Goal: Information Seeking & Learning: Learn about a topic

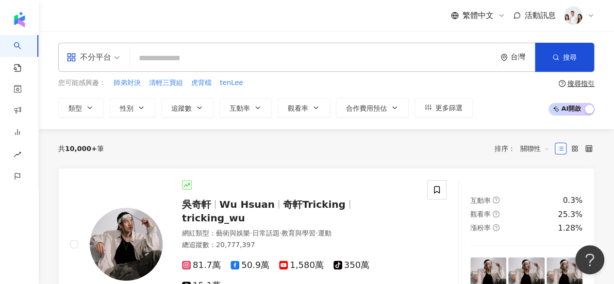
type input "*"
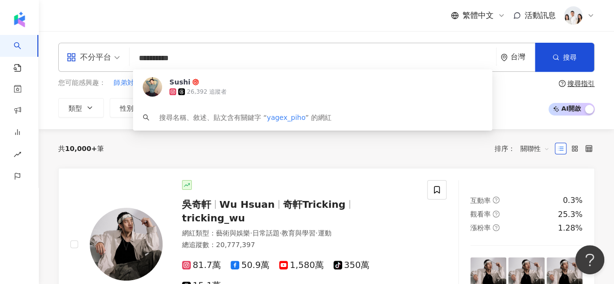
type input "**********"
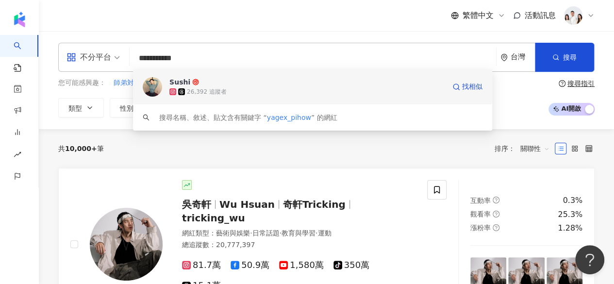
click at [173, 85] on div "Sushi" at bounding box center [179, 82] width 21 height 10
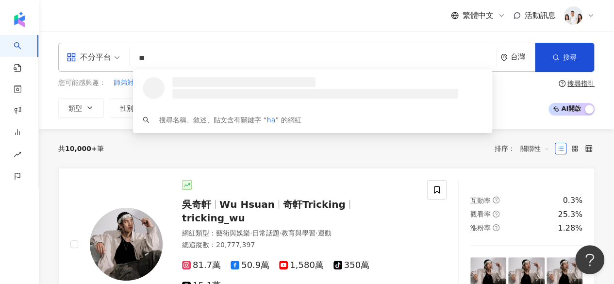
type input "*"
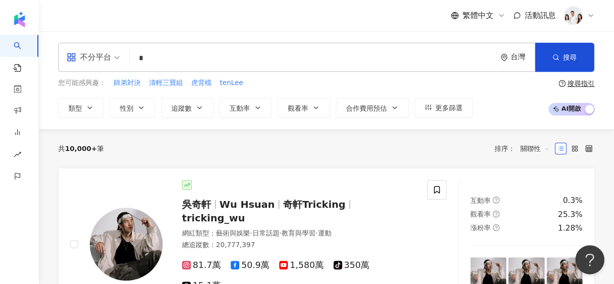
type input "*"
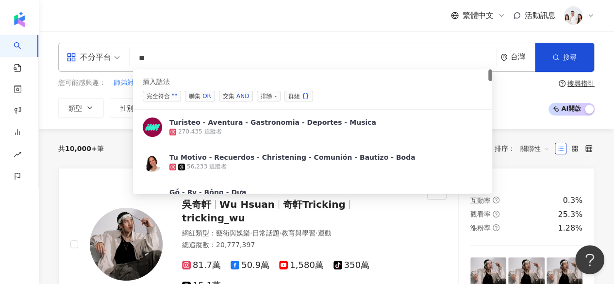
type input "*"
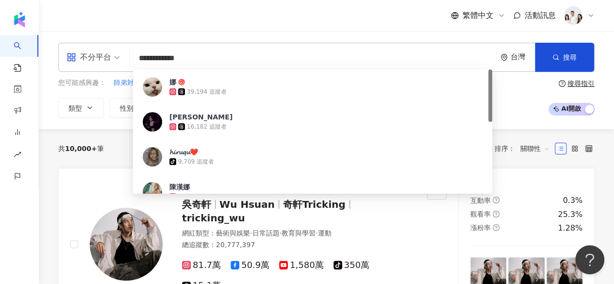
type input "**********"
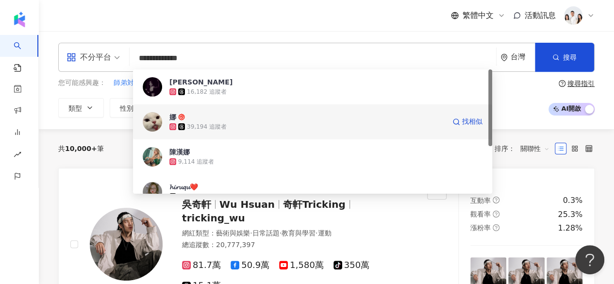
click at [185, 118] on span "娜" at bounding box center [307, 117] width 276 height 10
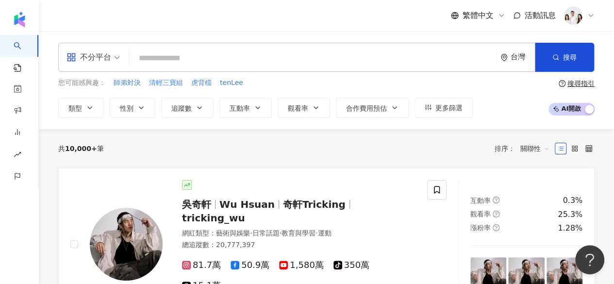
click at [174, 59] on input "search" at bounding box center [313, 58] width 359 height 18
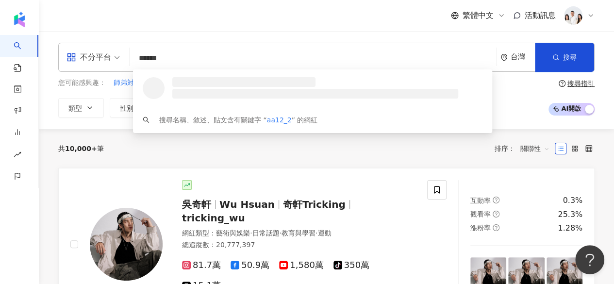
type input "*******"
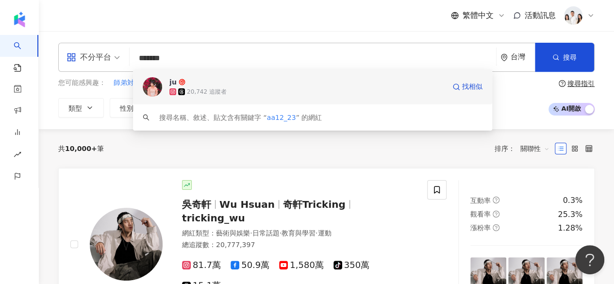
click at [204, 85] on span "ju" at bounding box center [307, 82] width 276 height 10
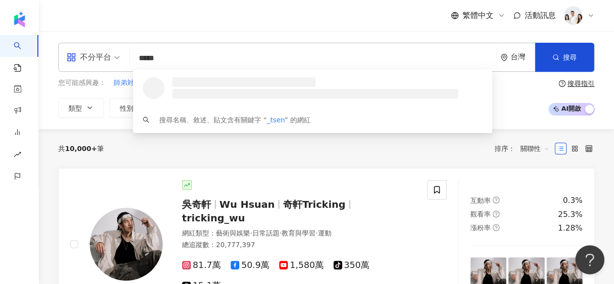
type input "******"
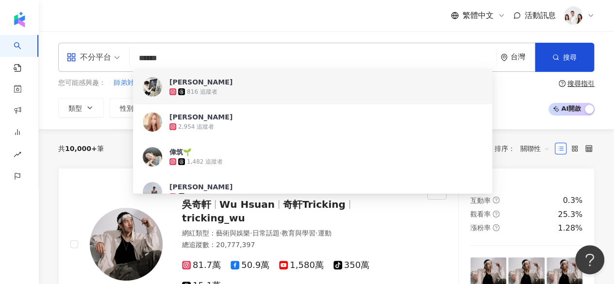
click at [200, 65] on input "******" at bounding box center [313, 58] width 359 height 18
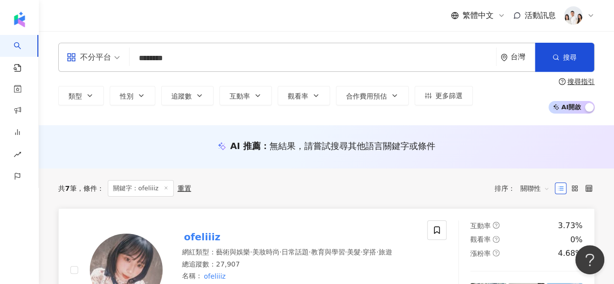
type input "********"
click at [188, 232] on mark "ofeliiiz" at bounding box center [202, 237] width 40 height 16
click at [204, 230] on mark "ofeliiiz" at bounding box center [202, 237] width 40 height 16
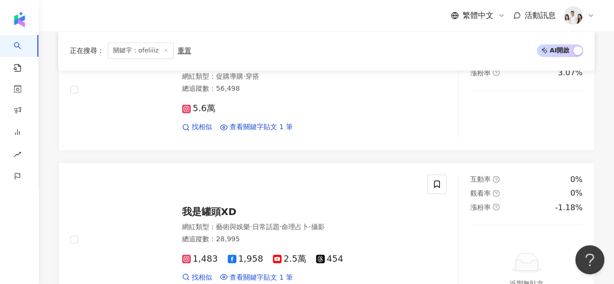
scroll to position [638, 0]
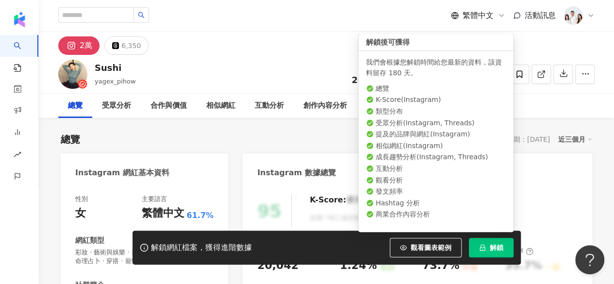
click at [491, 244] on span "解鎖" at bounding box center [497, 248] width 14 height 8
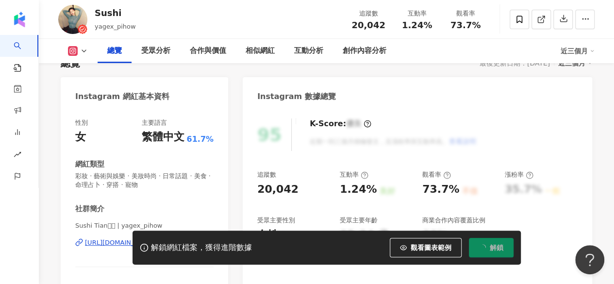
scroll to position [102, 0]
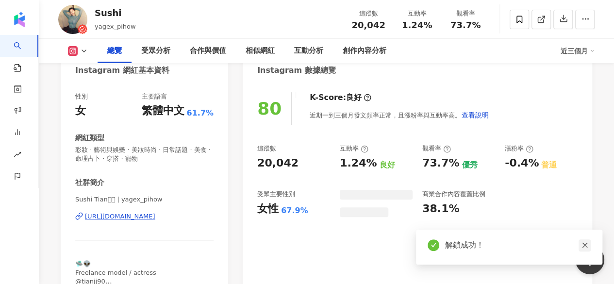
click at [582, 245] on icon "close" at bounding box center [585, 245] width 7 height 7
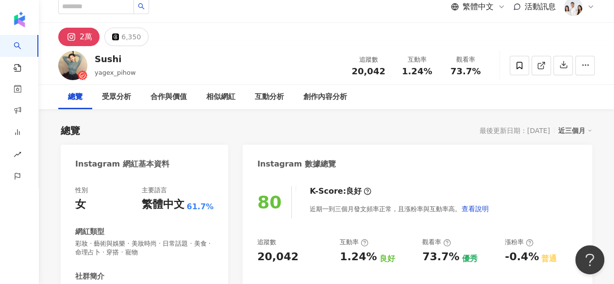
scroll to position [6, 0]
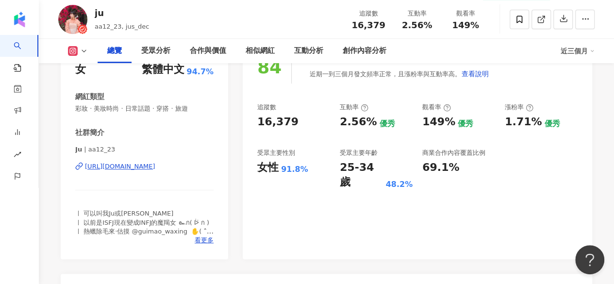
scroll to position [148, 0]
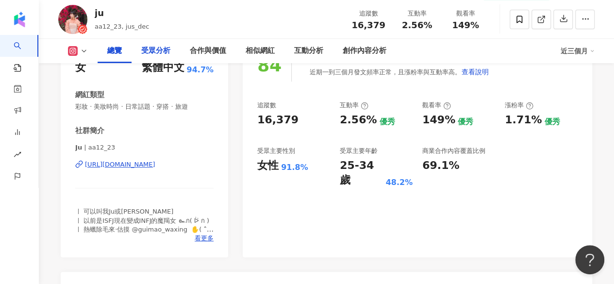
click at [163, 53] on div "受眾分析" at bounding box center [155, 51] width 29 height 12
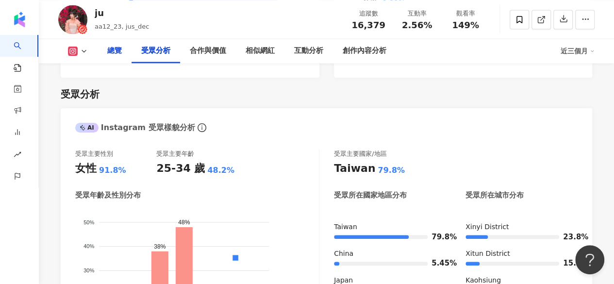
click at [109, 55] on div "總覽" at bounding box center [114, 51] width 15 height 12
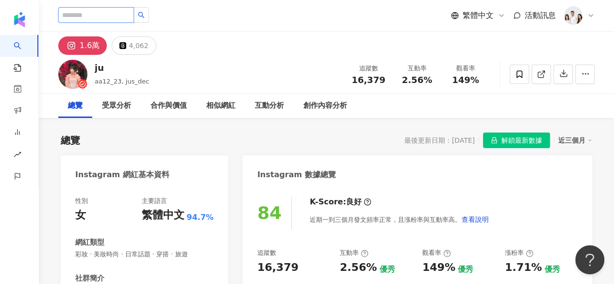
click at [80, 18] on input "search" at bounding box center [96, 15] width 76 height 16
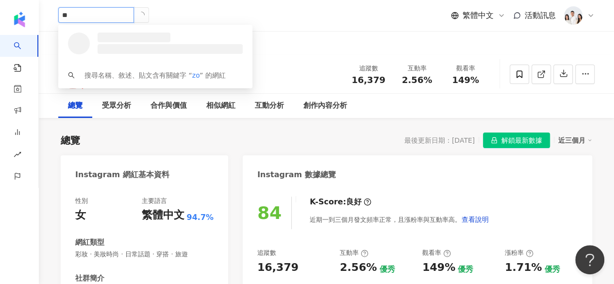
type input "*"
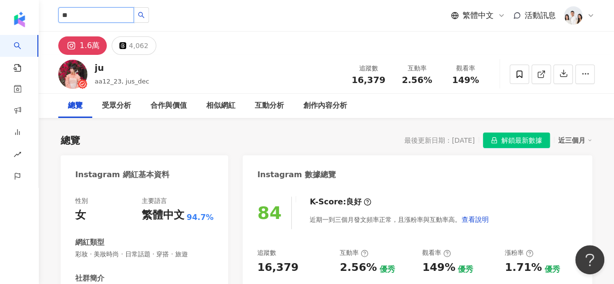
type input "**"
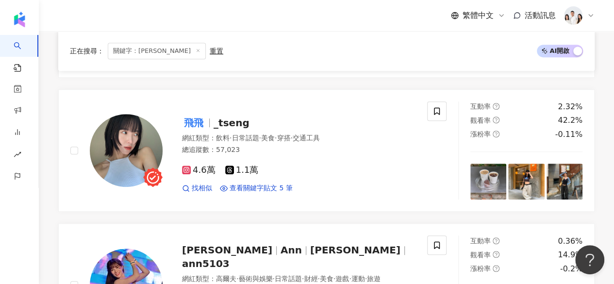
scroll to position [254, 0]
click at [224, 124] on span "_tseng" at bounding box center [232, 123] width 36 height 12
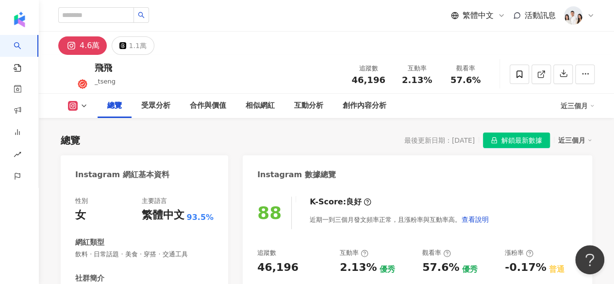
scroll to position [65, 0]
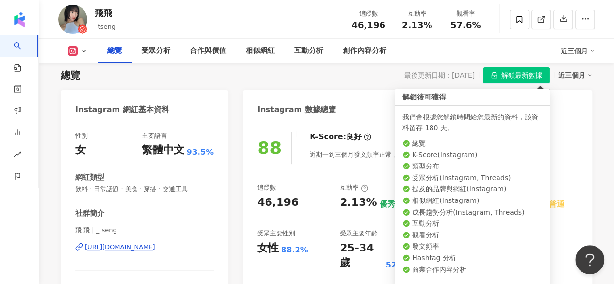
click at [506, 73] on span "解鎖最新數據" at bounding box center [522, 76] width 41 height 16
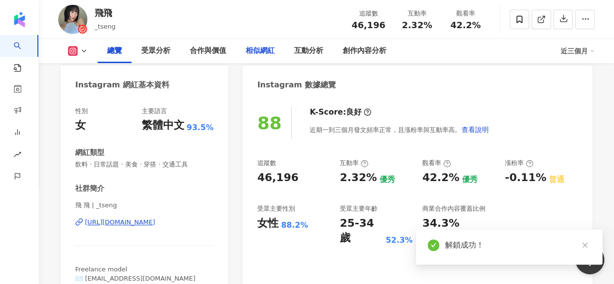
scroll to position [87, 0]
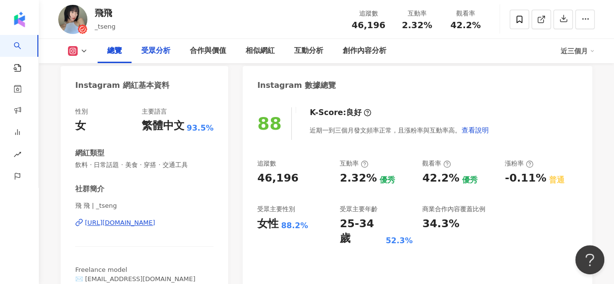
click at [154, 45] on div "受眾分析" at bounding box center [155, 51] width 29 height 12
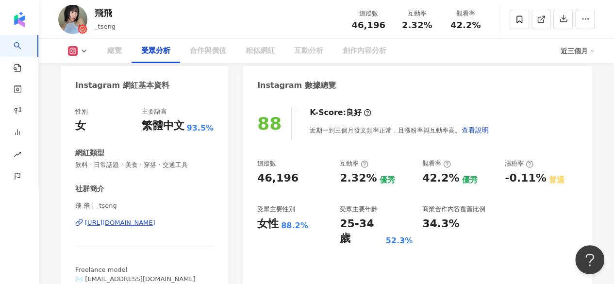
scroll to position [819, 0]
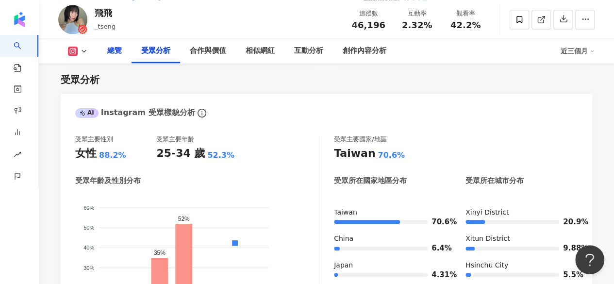
click at [114, 46] on div "總覽" at bounding box center [114, 51] width 15 height 12
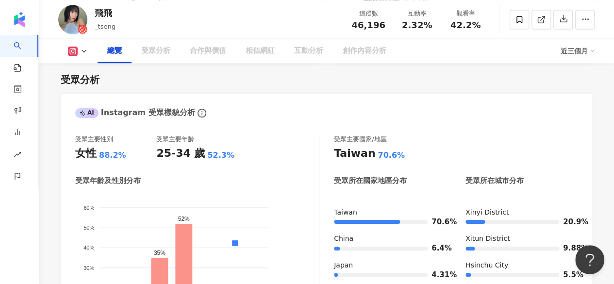
scroll to position [59, 0]
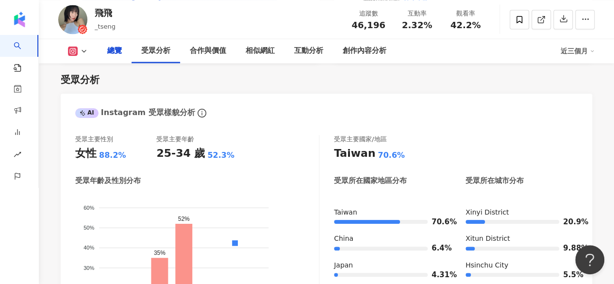
scroll to position [87, 0]
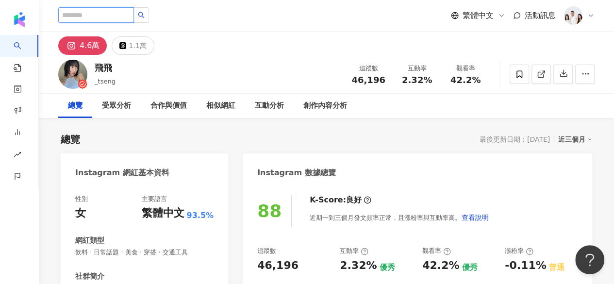
click at [72, 13] on input "search" at bounding box center [96, 15] width 76 height 16
type input "*"
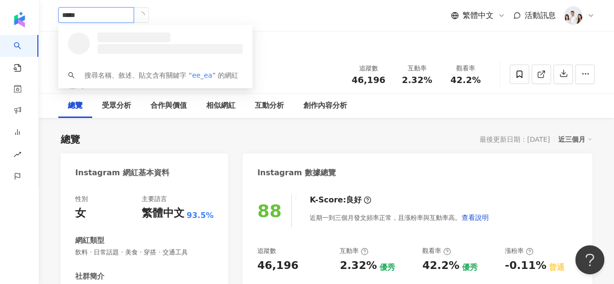
type input "******"
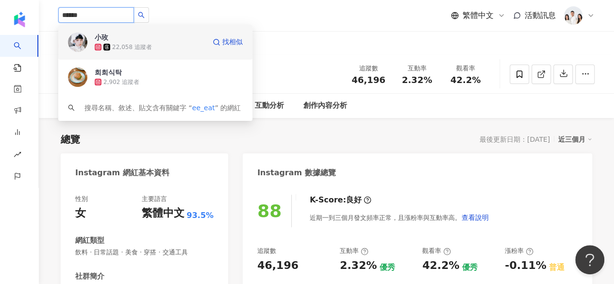
click at [99, 42] on div "小玫" at bounding box center [102, 38] width 14 height 10
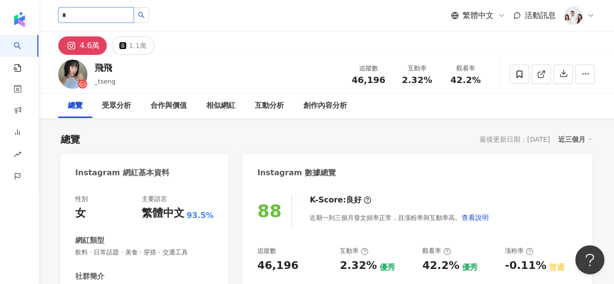
type input "*"
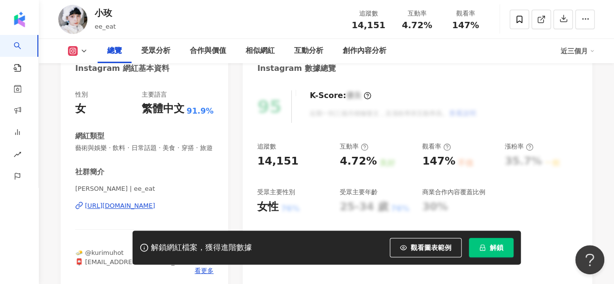
scroll to position [113, 0]
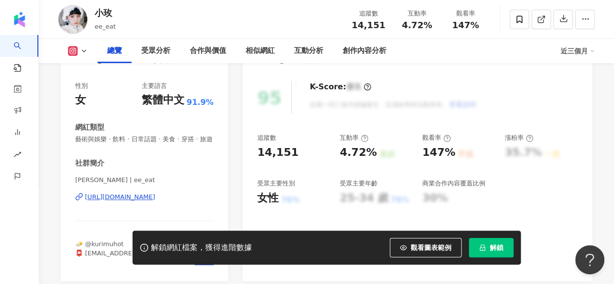
click at [483, 242] on button "解鎖" at bounding box center [491, 247] width 45 height 19
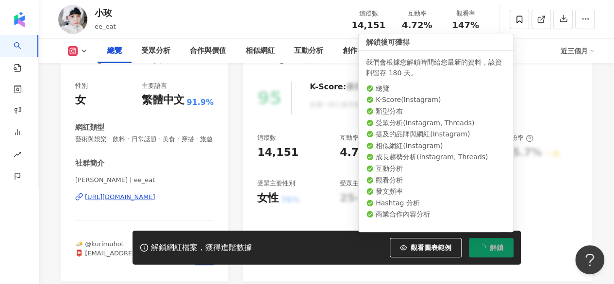
click at [483, 242] on button "解鎖" at bounding box center [491, 247] width 45 height 19
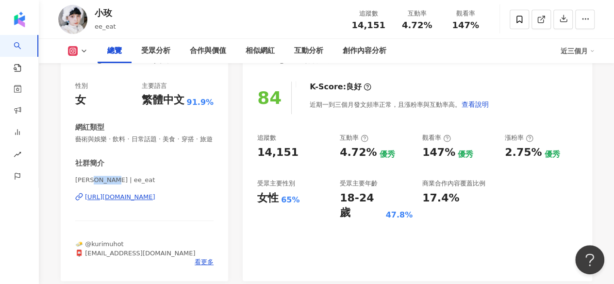
drag, startPoint x: 115, startPoint y: 189, endPoint x: 93, endPoint y: 192, distance: 22.1
click at [93, 184] on span "小玫 | ee_eat" at bounding box center [144, 180] width 138 height 9
copy span "ee_eat"
click at [151, 201] on div "https://www.instagram.com/ee_eat/" at bounding box center [120, 197] width 70 height 9
drag, startPoint x: 257, startPoint y: 148, endPoint x: 297, endPoint y: 150, distance: 39.9
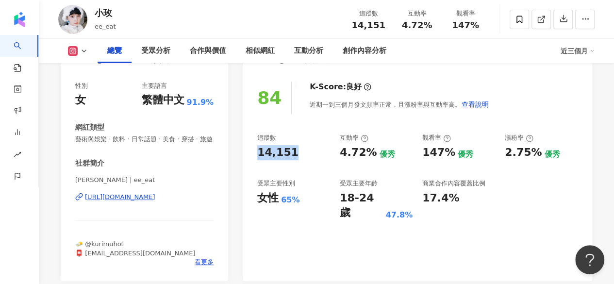
click at [297, 150] on div "14,151" at bounding box center [293, 152] width 73 height 15
copy div "14,151"
drag, startPoint x: 339, startPoint y: 152, endPoint x: 378, endPoint y: 155, distance: 38.9
click at [378, 155] on div "追蹤數 14,151 互動率 4.72% 優秀 觀看率 147% 優秀 漲粉率 2.75% 優秀 受眾主要性別 女性 65% 受眾主要年齡 18-24 歲 4…" at bounding box center [417, 177] width 320 height 87
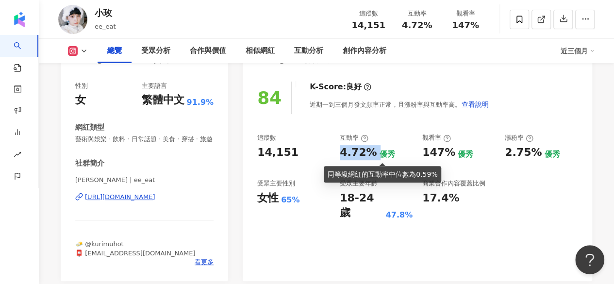
copy div "4.72%"
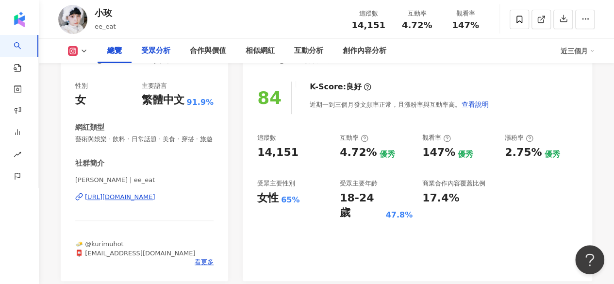
click at [158, 55] on div "受眾分析" at bounding box center [155, 51] width 29 height 12
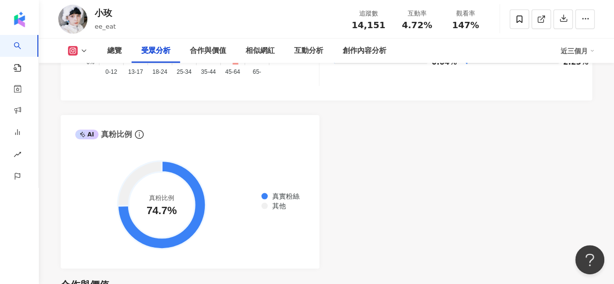
scroll to position [1106, 0]
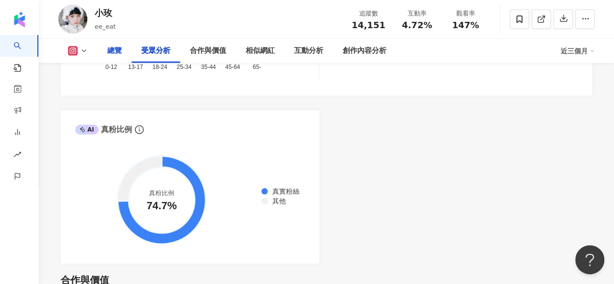
click at [116, 49] on div "總覽" at bounding box center [114, 51] width 15 height 12
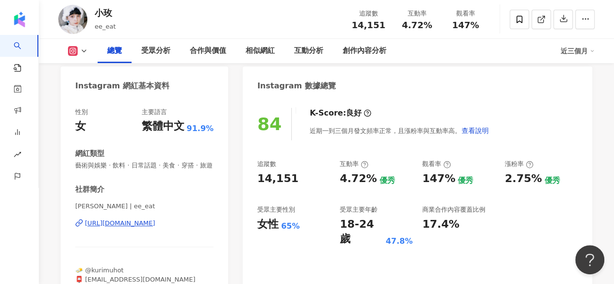
scroll to position [87, 0]
click at [155, 227] on div "https://www.instagram.com/ee_eat/" at bounding box center [120, 222] width 70 height 9
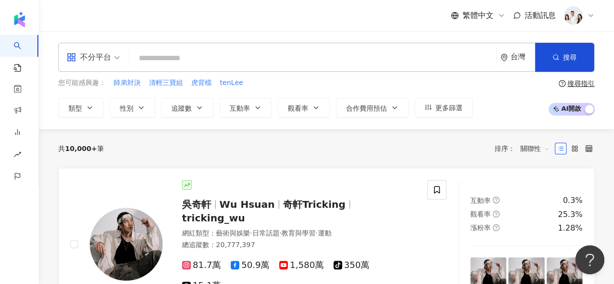
click at [291, 50] on input "search" at bounding box center [313, 58] width 359 height 18
click at [384, 58] on input "search" at bounding box center [313, 58] width 359 height 18
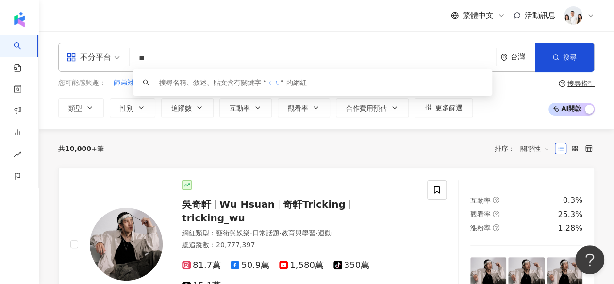
type input "*"
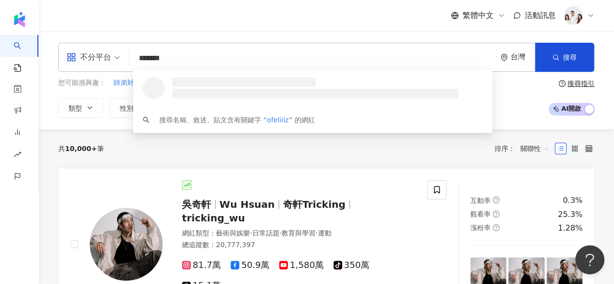
type input "********"
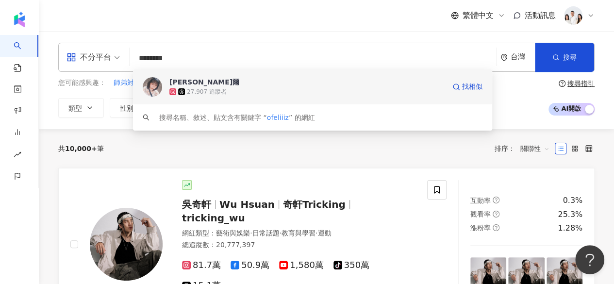
click at [227, 87] on div "27,907 追蹤者" at bounding box center [307, 92] width 276 height 10
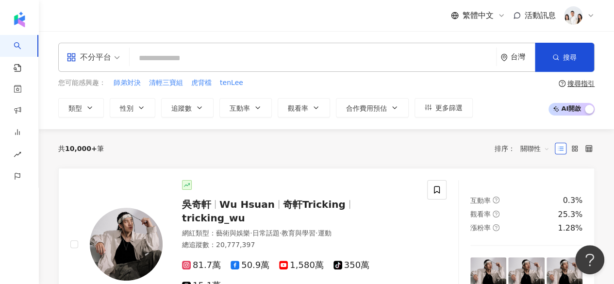
click at [201, 48] on div "不分平台 台灣 搜尋 c0129e81-83c2-41a1-a198-e36b01d9f6f2 張珈爾 27,907 追蹤者 搜尋名稱、敘述、貼文含有關鍵字 …" at bounding box center [326, 57] width 536 height 29
click at [196, 57] on input "search" at bounding box center [313, 58] width 359 height 18
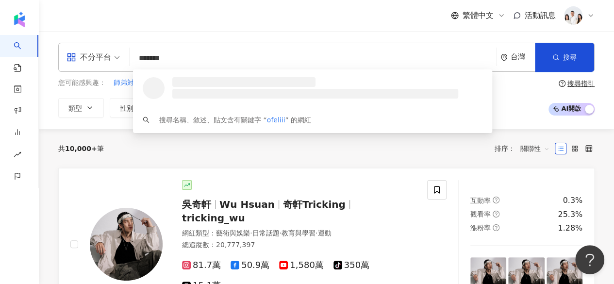
type input "********"
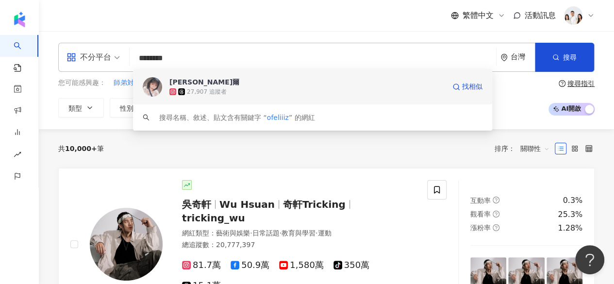
click at [173, 82] on div "張珈爾" at bounding box center [204, 82] width 70 height 10
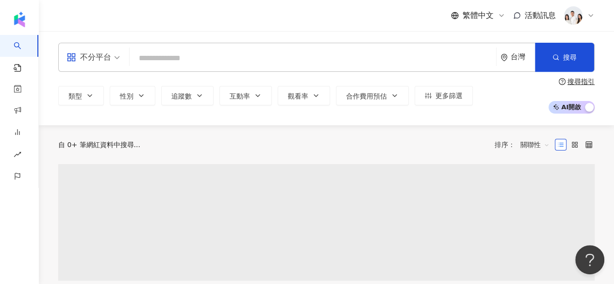
click at [235, 55] on input "search" at bounding box center [313, 58] width 359 height 18
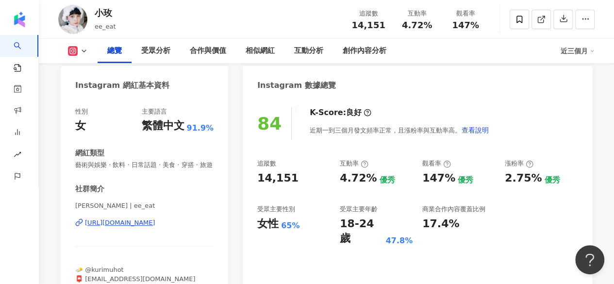
scroll to position [87, 0]
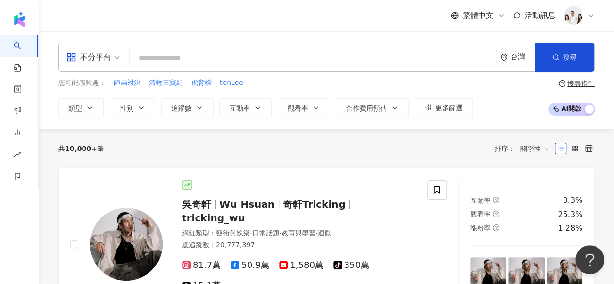
click at [185, 58] on input "search" at bounding box center [313, 58] width 359 height 18
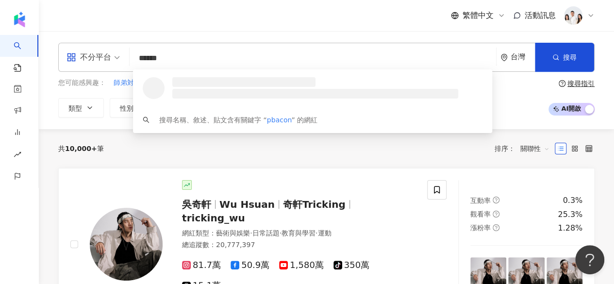
type input "*******"
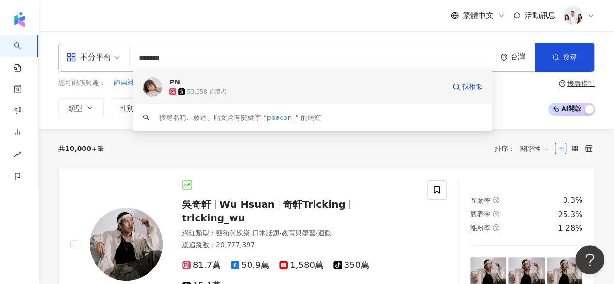
click at [311, 96] on div "53,358 追蹤者" at bounding box center [307, 92] width 276 height 10
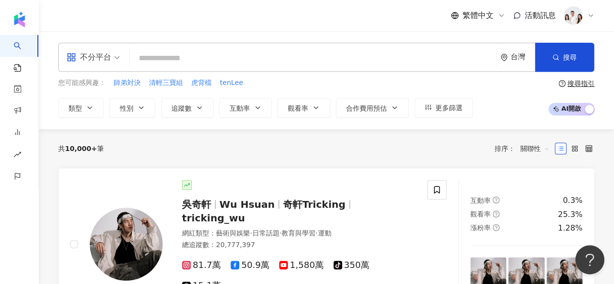
click at [202, 58] on input "search" at bounding box center [313, 58] width 359 height 18
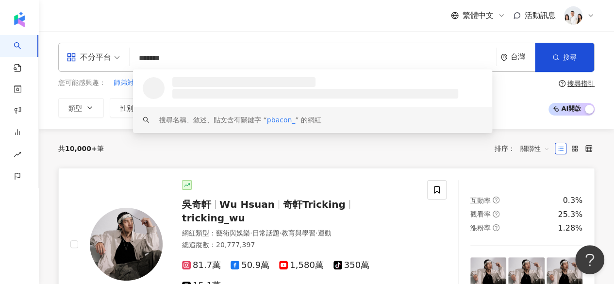
type input "*******"
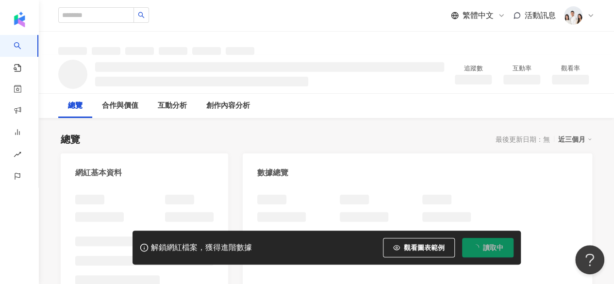
click at [470, 249] on button "讀取中" at bounding box center [487, 247] width 51 height 19
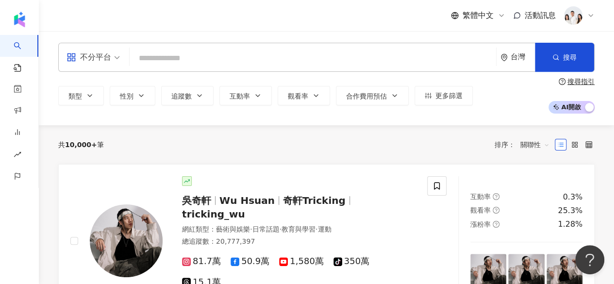
paste input "**********"
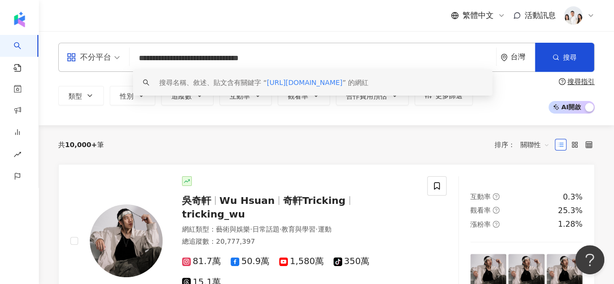
click at [289, 64] on input "**********" at bounding box center [313, 58] width 359 height 18
click at [245, 58] on input "**********" at bounding box center [313, 58] width 359 height 18
drag, startPoint x: 245, startPoint y: 58, endPoint x: 146, endPoint y: 58, distance: 98.6
click at [146, 58] on input "**********" at bounding box center [313, 58] width 359 height 18
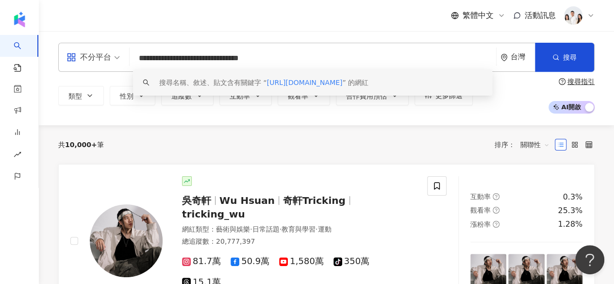
drag, startPoint x: 242, startPoint y: 59, endPoint x: 142, endPoint y: 69, distance: 100.6
click at [142, 69] on div "**********" at bounding box center [326, 57] width 536 height 29
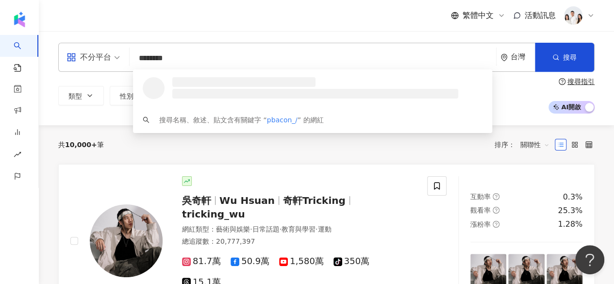
click at [177, 57] on input "********" at bounding box center [313, 58] width 359 height 18
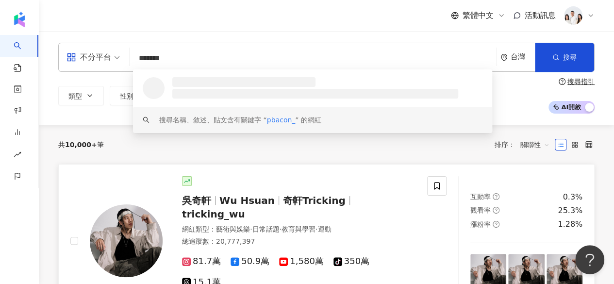
type input "*******"
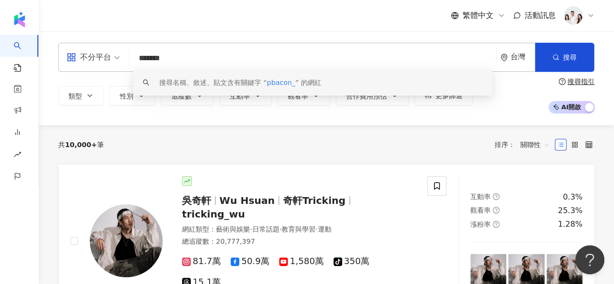
click at [257, 57] on input "*******" at bounding box center [313, 58] width 359 height 18
click at [283, 86] on span "pbacon_" at bounding box center [281, 83] width 29 height 8
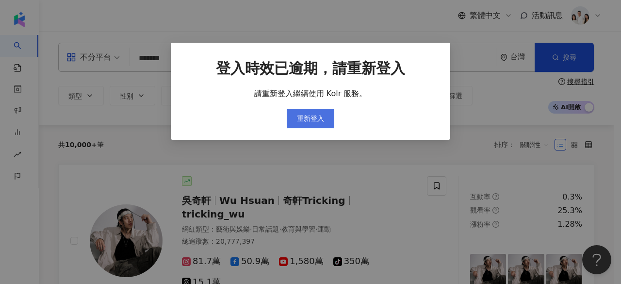
click at [304, 118] on span "重新登入" at bounding box center [310, 119] width 27 height 8
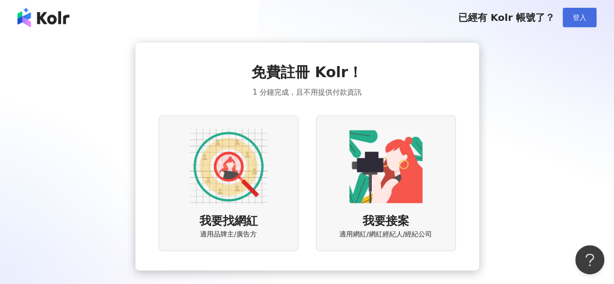
click at [572, 16] on button "登入" at bounding box center [580, 17] width 34 height 19
click at [583, 18] on span "登入" at bounding box center [580, 18] width 14 height 8
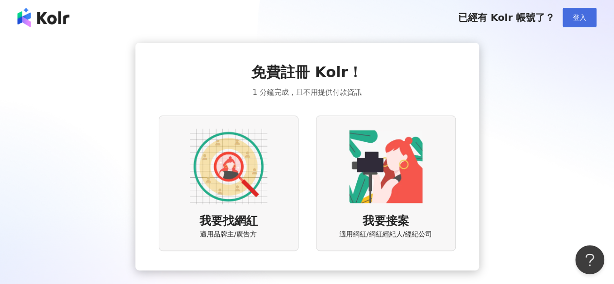
click at [583, 18] on span "登入" at bounding box center [580, 18] width 14 height 8
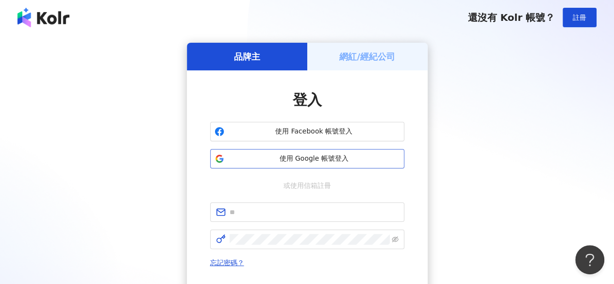
click at [301, 155] on span "使用 Google 帳號登入" at bounding box center [314, 159] width 172 height 10
click at [310, 153] on button "使用 Google 帳號登入" at bounding box center [307, 158] width 194 height 19
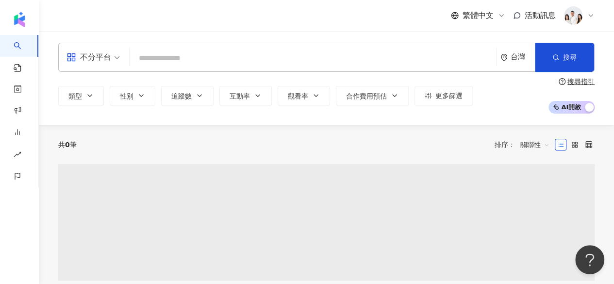
click at [309, 60] on input "search" at bounding box center [313, 58] width 359 height 18
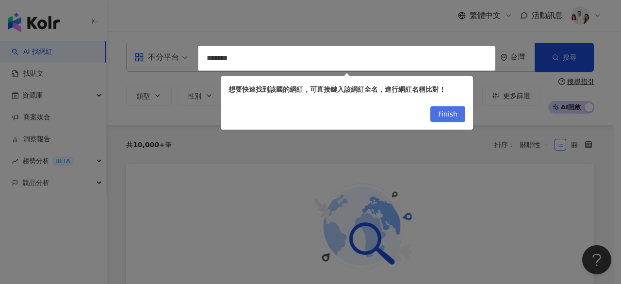
click at [438, 115] on button "Finish" at bounding box center [448, 114] width 35 height 16
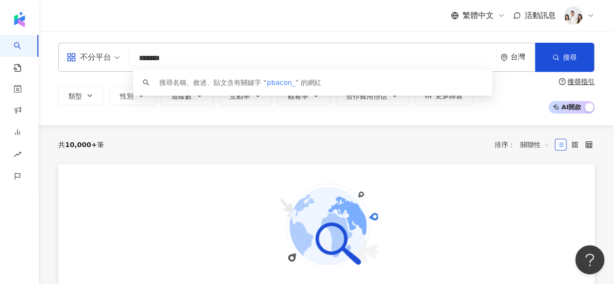
click at [336, 57] on input "*******" at bounding box center [313, 58] width 359 height 18
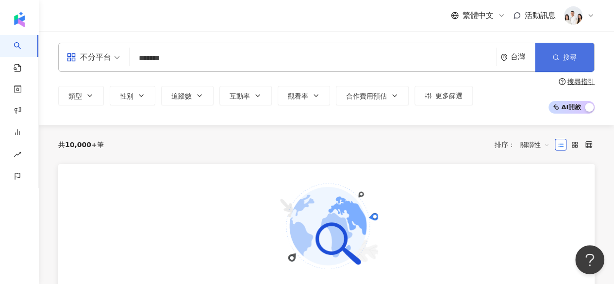
click at [557, 58] on icon "button" at bounding box center [556, 57] width 7 height 7
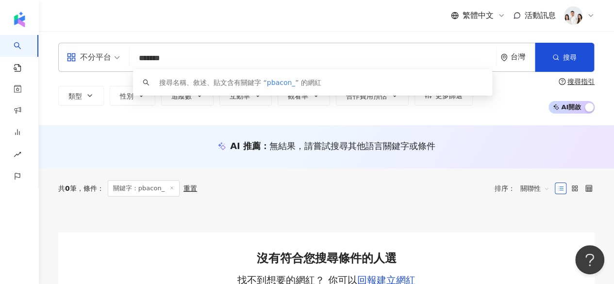
click at [227, 59] on input "*******" at bounding box center [313, 58] width 359 height 18
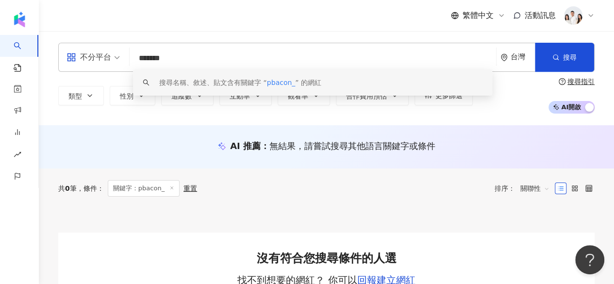
click at [284, 86] on span "pbacon_" at bounding box center [281, 83] width 29 height 8
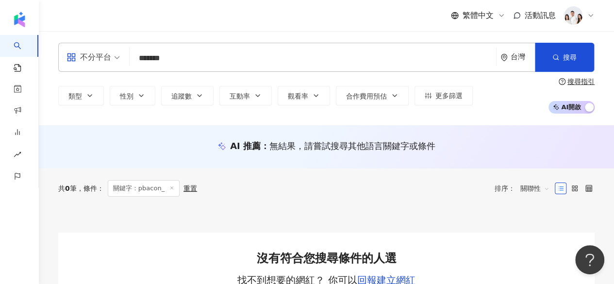
click at [200, 57] on input "*******" at bounding box center [313, 58] width 359 height 18
click at [176, 54] on input "*******" at bounding box center [313, 58] width 359 height 18
type input "*"
paste input "*******"
type input "*******"
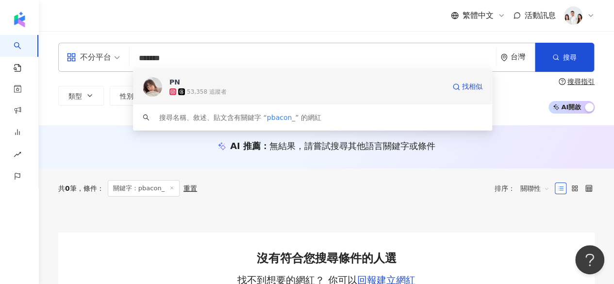
click at [159, 85] on img at bounding box center [152, 86] width 19 height 19
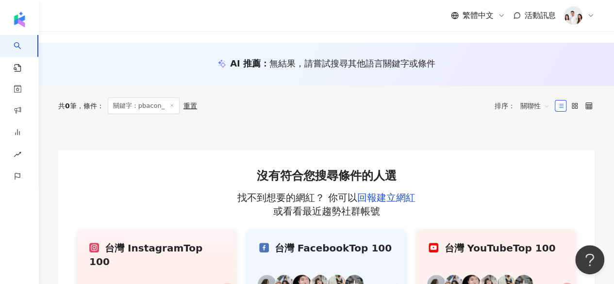
scroll to position [230, 0]
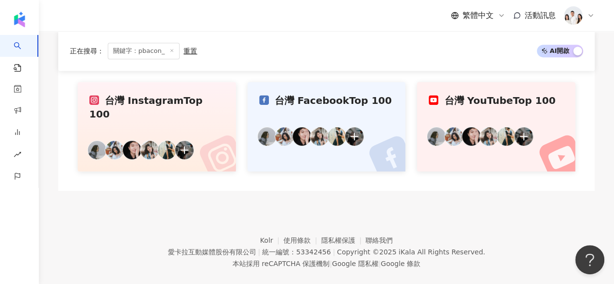
click at [172, 52] on icon at bounding box center [171, 50] width 5 height 5
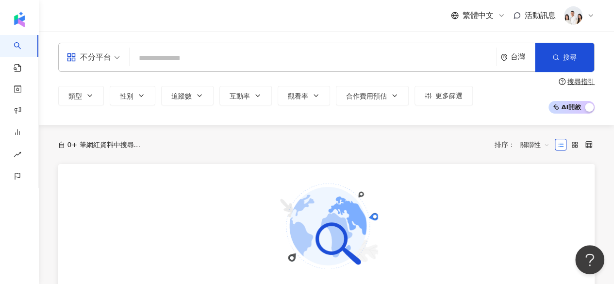
click at [172, 52] on input "search" at bounding box center [313, 58] width 359 height 18
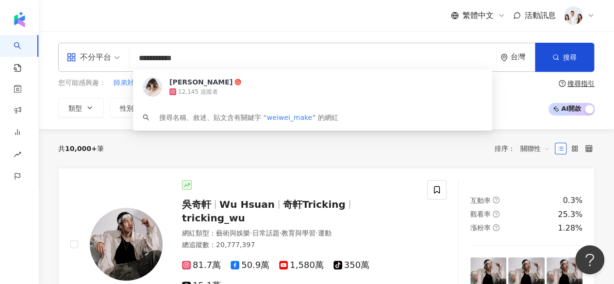
type input "**********"
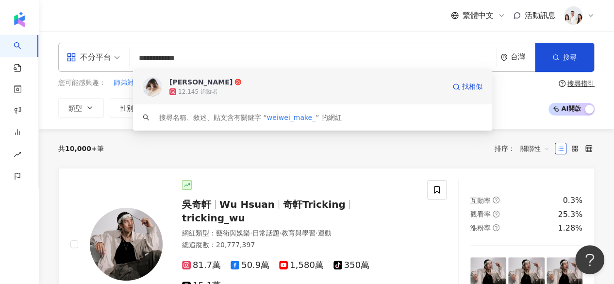
click at [187, 94] on div "12,145 追蹤者" at bounding box center [198, 92] width 40 height 8
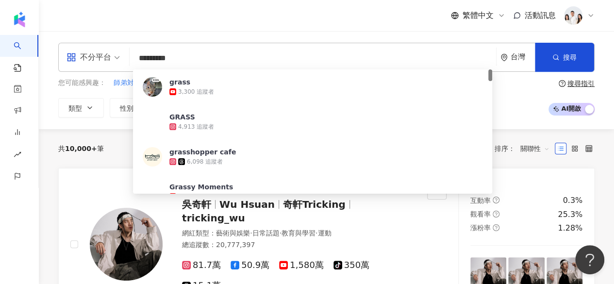
type input "**********"
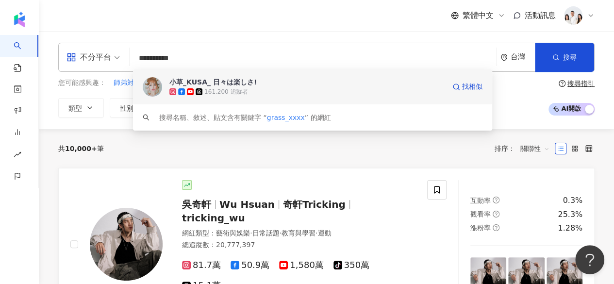
click at [230, 88] on div "161,200 追蹤者" at bounding box center [225, 92] width 43 height 8
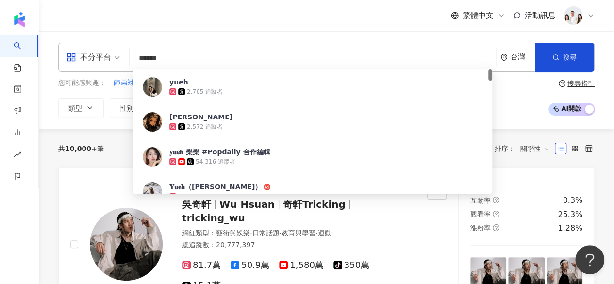
type input "*******"
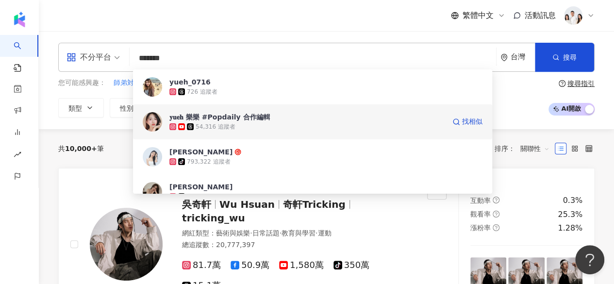
click at [233, 127] on div "54,316 追蹤者" at bounding box center [307, 127] width 276 height 10
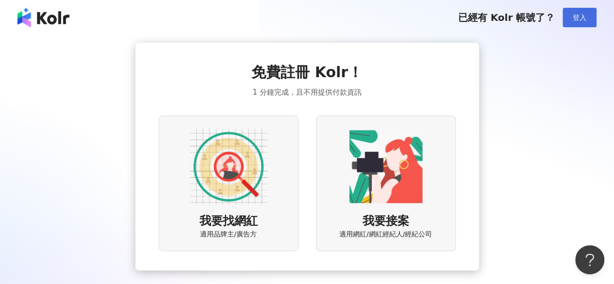
click at [576, 15] on span "登入" at bounding box center [580, 18] width 14 height 8
click at [583, 20] on span "登入" at bounding box center [580, 18] width 14 height 8
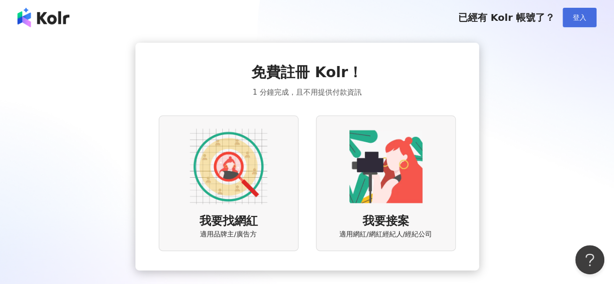
click at [583, 20] on span "登入" at bounding box center [580, 18] width 14 height 8
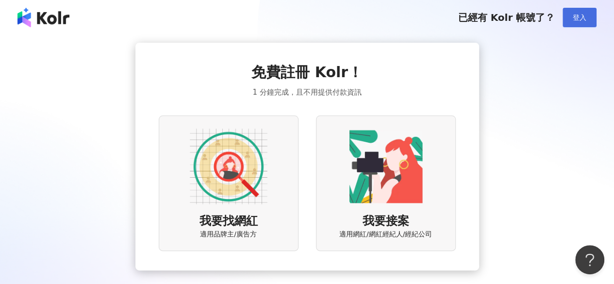
click at [583, 20] on span "登入" at bounding box center [580, 18] width 14 height 8
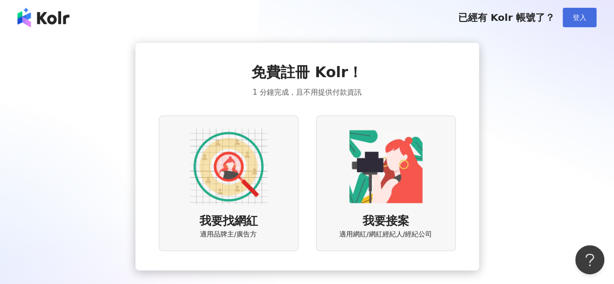
click at [583, 20] on span "登入" at bounding box center [580, 18] width 14 height 8
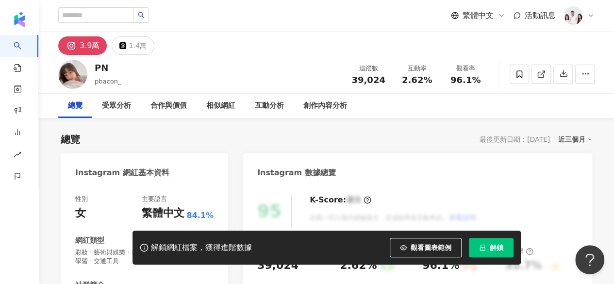
scroll to position [77, 0]
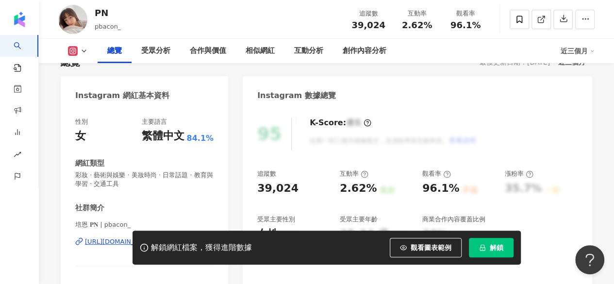
click at [474, 246] on button "解鎖" at bounding box center [491, 247] width 45 height 19
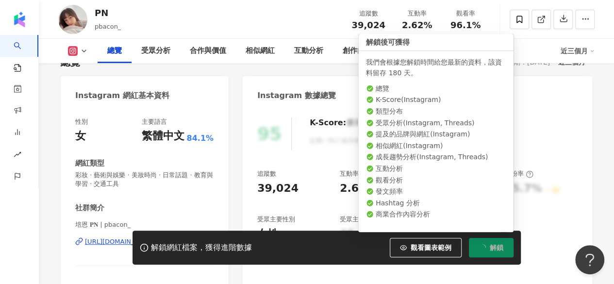
click at [474, 246] on button "解鎖" at bounding box center [491, 247] width 45 height 19
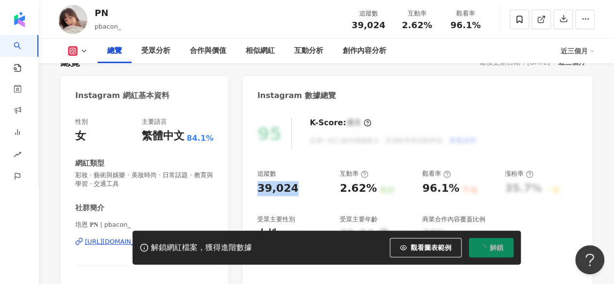
drag, startPoint x: 253, startPoint y: 188, endPoint x: 293, endPoint y: 188, distance: 39.8
click at [293, 188] on div "95 K-Score : 優良 近期一到三個月積極發文，且漲粉率與互動率高。 查看說明 追蹤數 39,024 互動率 2.62% 良好 觀看率 96.1% 不…" at bounding box center [418, 221] width 350 height 227
copy div "39,024"
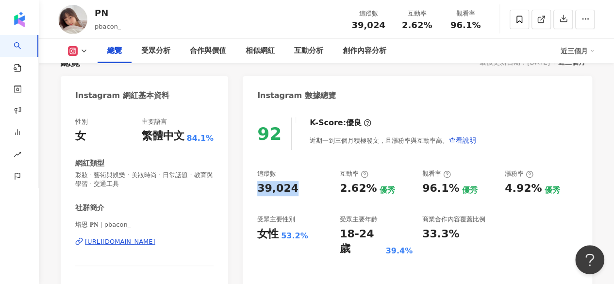
scroll to position [101, 0]
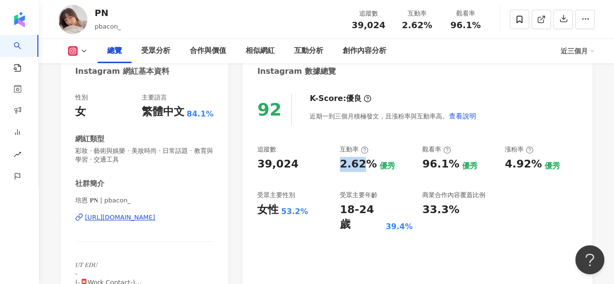
drag, startPoint x: 339, startPoint y: 159, endPoint x: 372, endPoint y: 164, distance: 33.4
click at [372, 164] on div "2.62% 優秀" at bounding box center [376, 164] width 73 height 15
copy div "2.62%"
click at [150, 58] on div "受眾分析" at bounding box center [156, 51] width 49 height 24
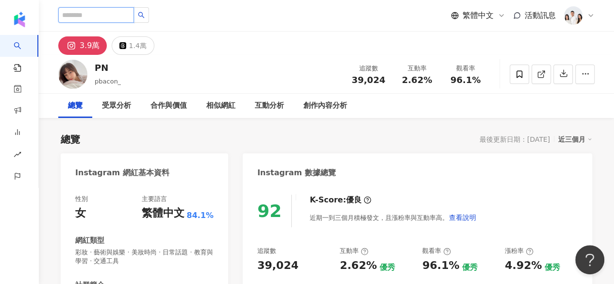
click at [112, 12] on input "search" at bounding box center [96, 15] width 76 height 16
type input "*"
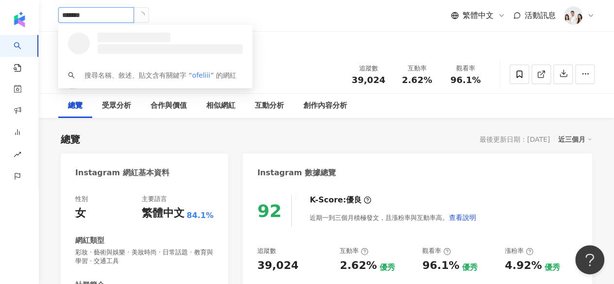
type input "********"
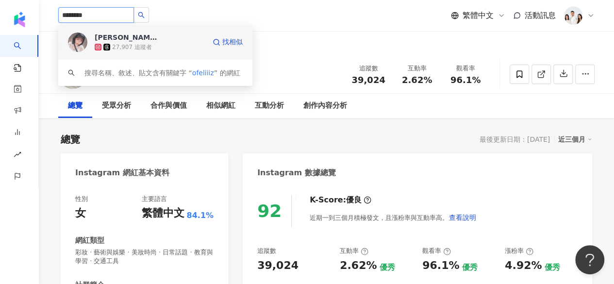
click at [110, 37] on div "張珈爾" at bounding box center [126, 38] width 63 height 10
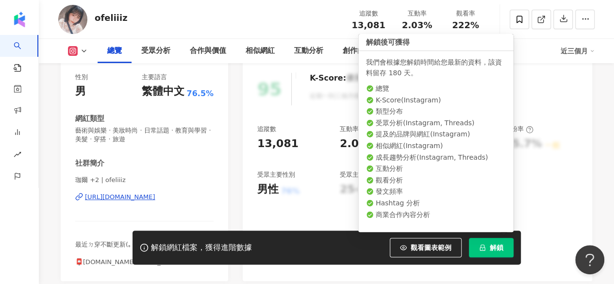
click at [486, 246] on button "解鎖" at bounding box center [491, 247] width 45 height 19
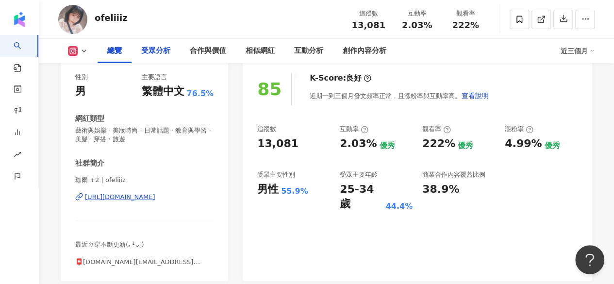
click at [163, 57] on div "受眾分析" at bounding box center [156, 51] width 49 height 24
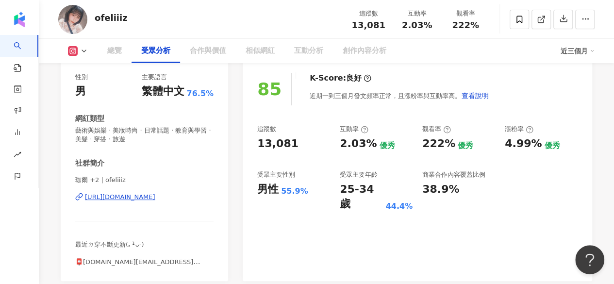
scroll to position [829, 0]
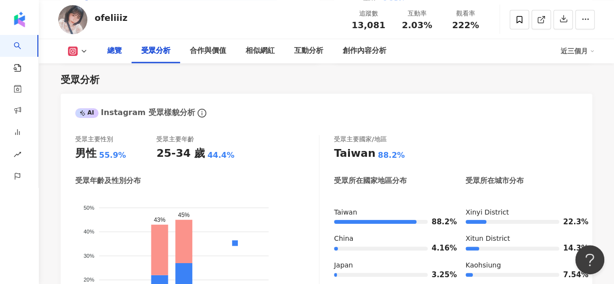
click at [116, 48] on div "總覽" at bounding box center [114, 51] width 15 height 12
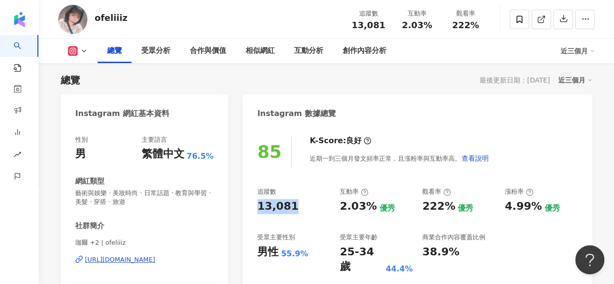
drag, startPoint x: 253, startPoint y: 204, endPoint x: 295, endPoint y: 204, distance: 41.3
click at [295, 204] on div "85 K-Score : 良好 近期一到三個月發文頻率正常，且漲粉率與互動率高。 查看說明 追蹤數 13,081 互動率 2.03% 優秀 觀看率 222% …" at bounding box center [418, 235] width 350 height 218
copy div "13,081"
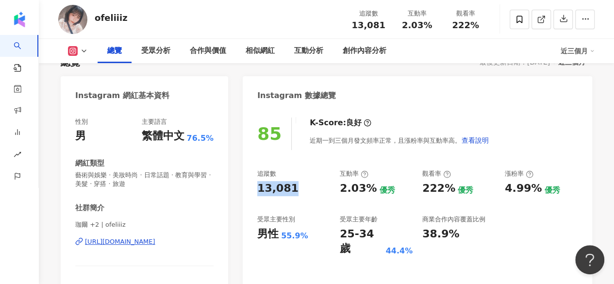
scroll to position [78, 0]
drag, startPoint x: 75, startPoint y: 224, endPoint x: 84, endPoint y: 226, distance: 9.9
click at [84, 226] on div "性別 男 主要語言 繁體中文 76.5% 網紅類型 藝術與娛樂 · 美妝時尚 · 日常話題 · 教育與學習 · 美髮 · 穿搭 · 旅遊 社群簡介 珈爾 +2…" at bounding box center [144, 216] width 167 height 218
copy span "珈爾"
drag, startPoint x: 119, startPoint y: 224, endPoint x: 100, endPoint y: 226, distance: 19.5
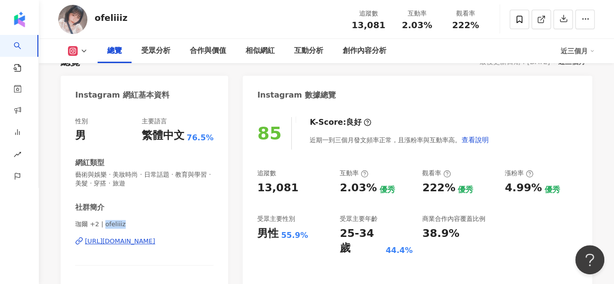
click at [100, 226] on span "珈爾 +2 | ofeliiiz" at bounding box center [144, 224] width 138 height 9
copy span "ofeliiiz"
click at [155, 241] on div "https://www.instagram.com/ofeliiiz/" at bounding box center [120, 241] width 70 height 9
drag, startPoint x: 257, startPoint y: 189, endPoint x: 295, endPoint y: 189, distance: 37.9
click at [295, 189] on div "13,081" at bounding box center [293, 188] width 73 height 15
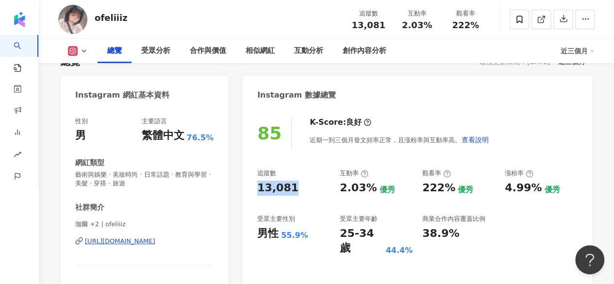
copy div "13,081"
drag, startPoint x: 342, startPoint y: 186, endPoint x: 372, endPoint y: 185, distance: 30.6
click at [372, 185] on div "2.03% 優秀" at bounding box center [376, 188] width 73 height 15
copy div "2.03%"
click at [154, 56] on div "受眾分析" at bounding box center [155, 51] width 29 height 12
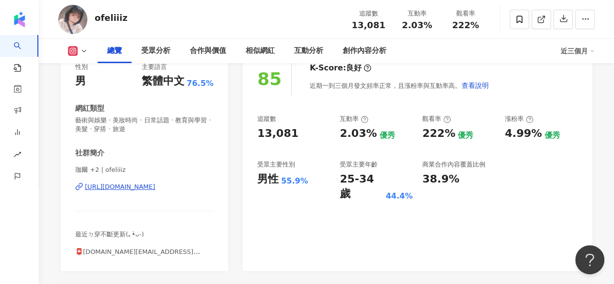
scroll to position [134, 0]
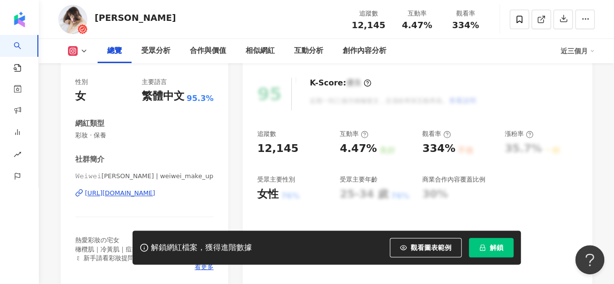
scroll to position [164, 0]
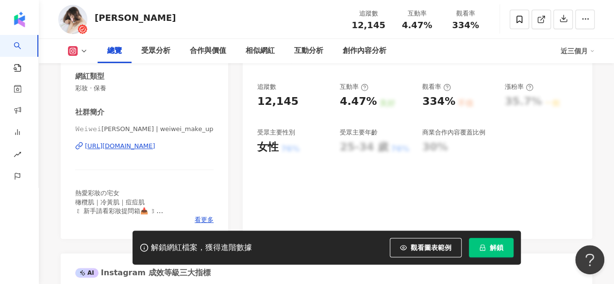
click at [487, 250] on button "解鎖" at bounding box center [491, 247] width 45 height 19
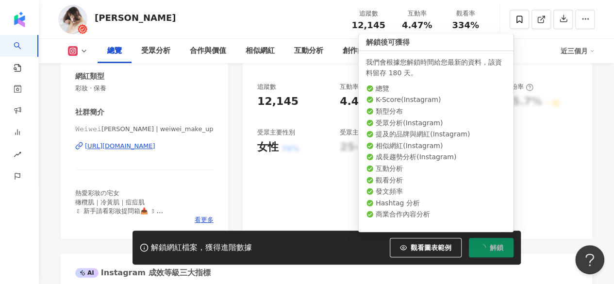
click at [487, 250] on button "解鎖" at bounding box center [491, 247] width 45 height 19
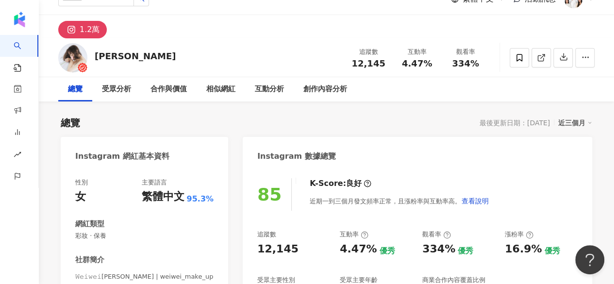
scroll to position [5, 0]
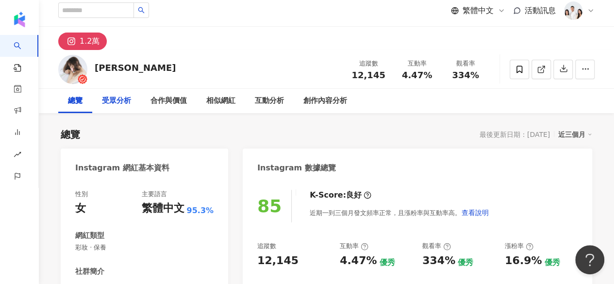
click at [123, 104] on div "受眾分析" at bounding box center [116, 101] width 29 height 12
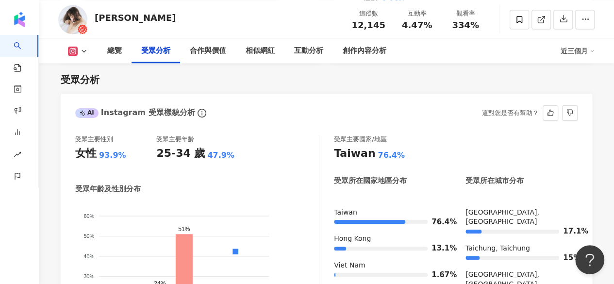
scroll to position [888, 0]
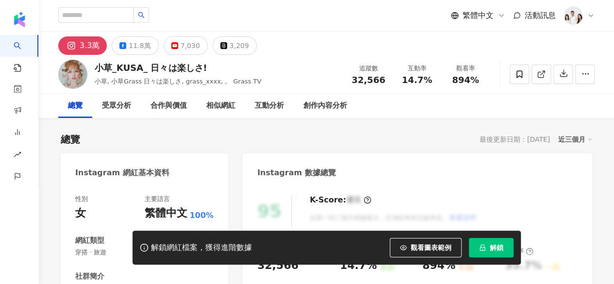
scroll to position [39, 0]
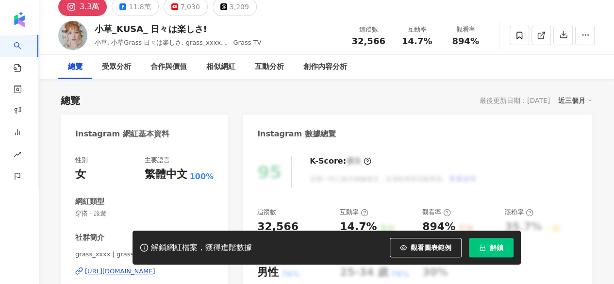
click at [487, 250] on button "解鎖" at bounding box center [491, 247] width 45 height 19
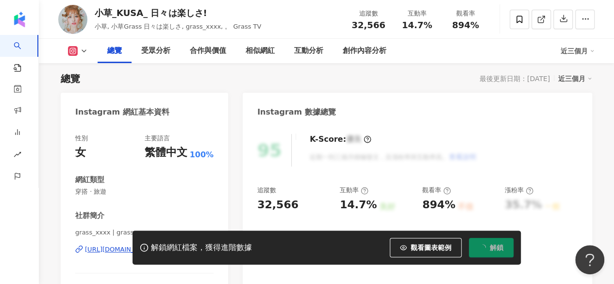
scroll to position [0, 0]
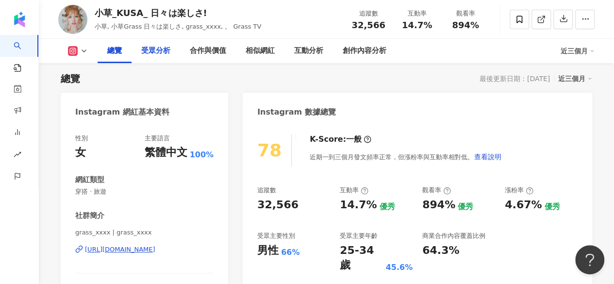
click at [162, 53] on div "受眾分析" at bounding box center [155, 51] width 29 height 12
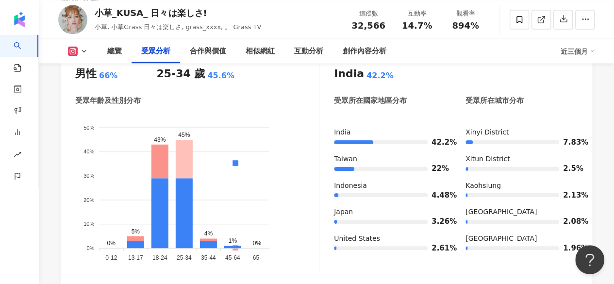
scroll to position [902, 0]
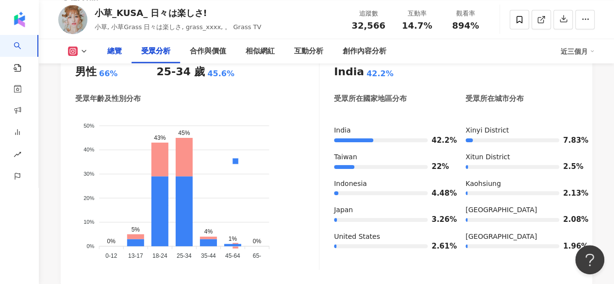
click at [117, 47] on div "總覽" at bounding box center [114, 51] width 15 height 12
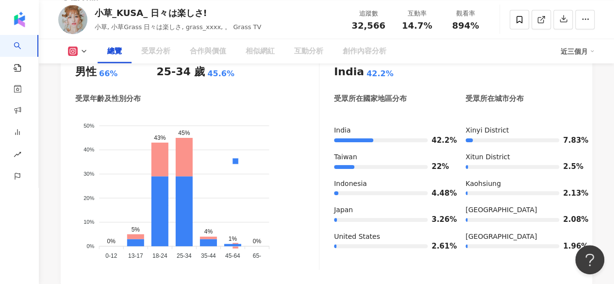
scroll to position [59, 0]
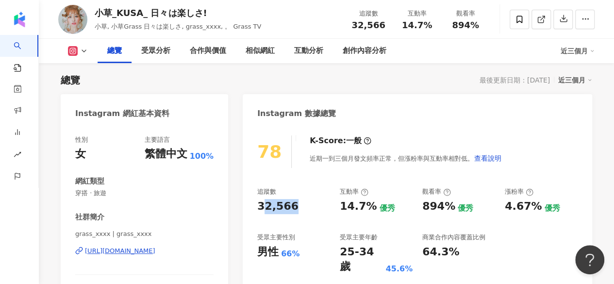
drag, startPoint x: 262, startPoint y: 208, endPoint x: 302, endPoint y: 211, distance: 40.9
click at [302, 211] on div "32,566" at bounding box center [293, 206] width 73 height 15
drag, startPoint x: 245, startPoint y: 205, endPoint x: 291, endPoint y: 204, distance: 46.1
click at [291, 204] on div "78 K-Score : 一般 近期一到三個月發文頻率正常，但漲粉率與互動率相對低。 查看說明 追蹤數 32,566 互動率 14.7% 優秀 觀看率 894…" at bounding box center [418, 230] width 350 height 209
copy div "32,566"
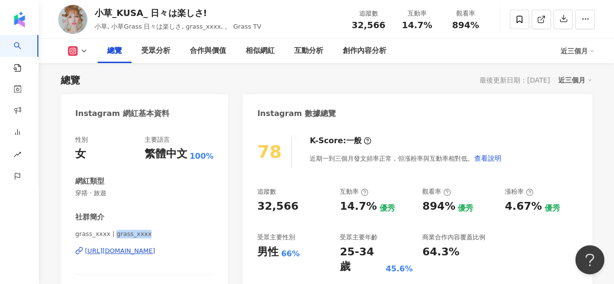
drag, startPoint x: 146, startPoint y: 234, endPoint x: 111, endPoint y: 237, distance: 35.5
click at [111, 237] on span "grass_xxxx | grass_xxxx" at bounding box center [144, 234] width 138 height 9
copy span "grass_xxxx"
click at [155, 249] on div "https://www.instagram.com/grass_xxxx/" at bounding box center [120, 251] width 70 height 9
drag, startPoint x: 257, startPoint y: 209, endPoint x: 292, endPoint y: 207, distance: 35.0
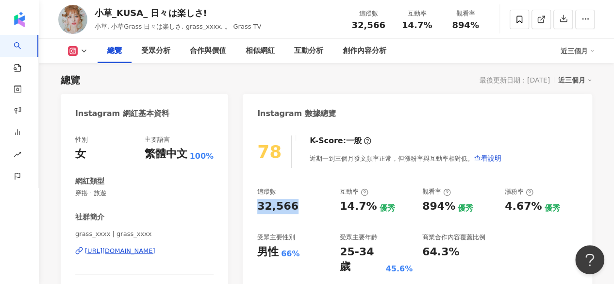
click at [292, 207] on div "32,566" at bounding box center [293, 206] width 73 height 15
copy div "32,566"
drag, startPoint x: 341, startPoint y: 212, endPoint x: 376, endPoint y: 211, distance: 35.0
click at [376, 211] on div "14.7% 優秀" at bounding box center [376, 206] width 73 height 15
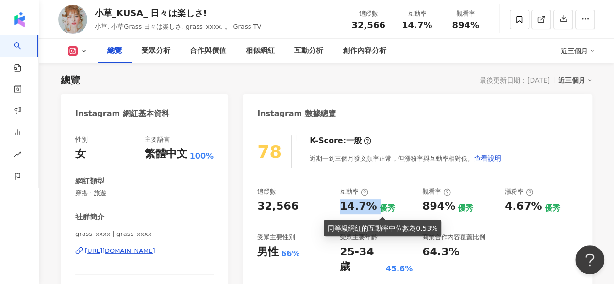
copy div "14.7%"
click at [379, 211] on div "優秀" at bounding box center [387, 208] width 16 height 11
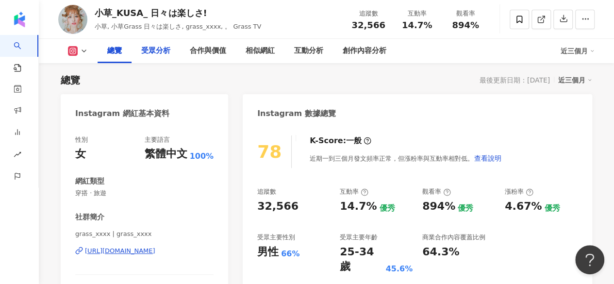
click at [164, 49] on div "受眾分析" at bounding box center [155, 51] width 29 height 12
